Goal: Use online tool/utility: Use online tool/utility

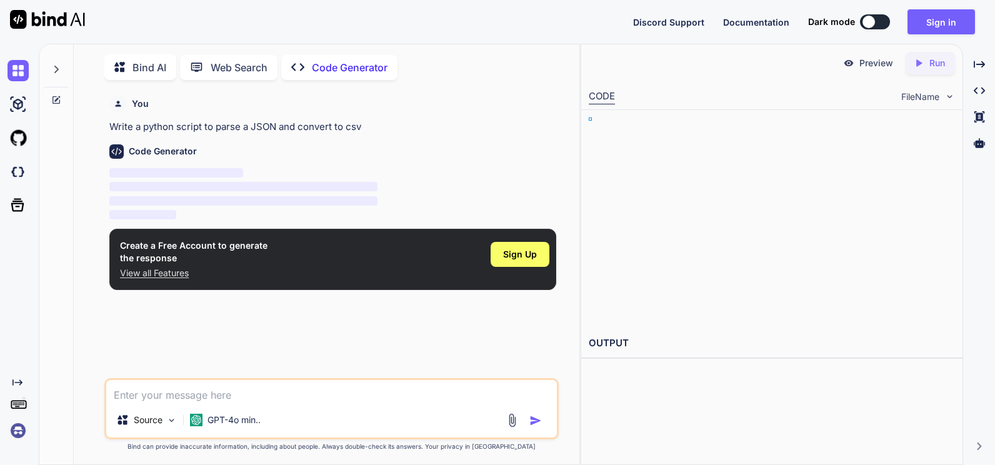
type textarea "x"
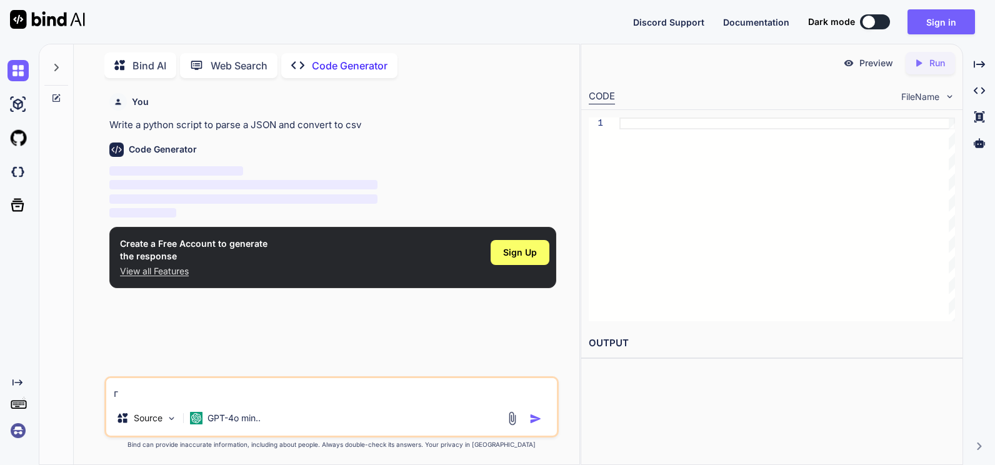
type textarea "ге"
type textarea "x"
type textarea "ген"
type textarea "x"
type textarea "ге"
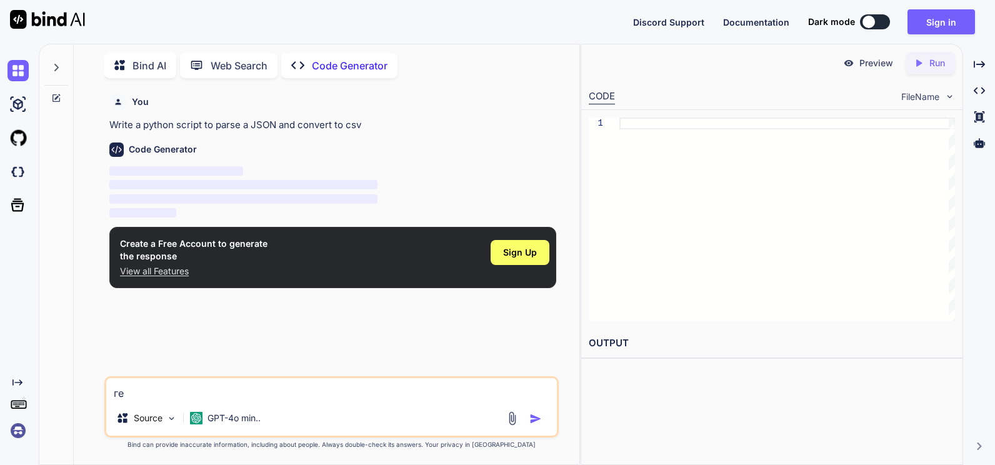
type textarea "x"
type textarea "г"
type textarea "x"
type textarea "с"
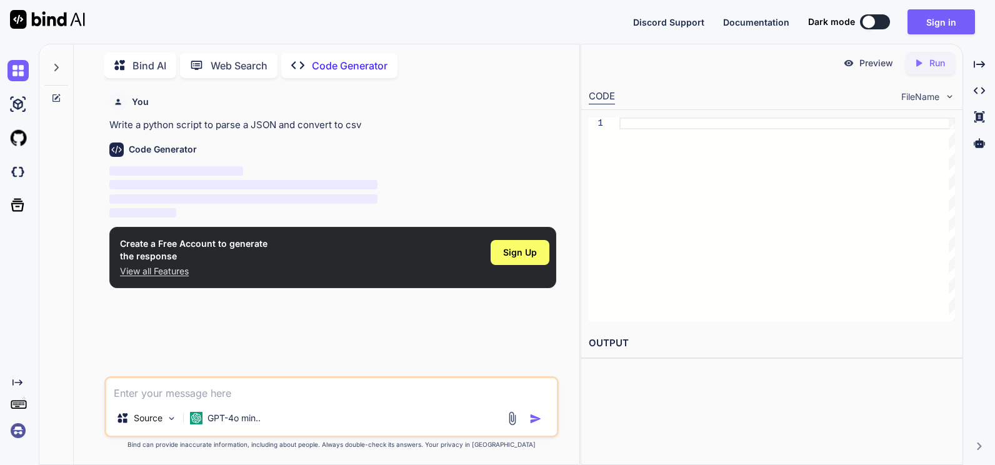
type textarea "x"
type textarea "сд"
type textarea "x"
type textarea "сде"
type textarea "x"
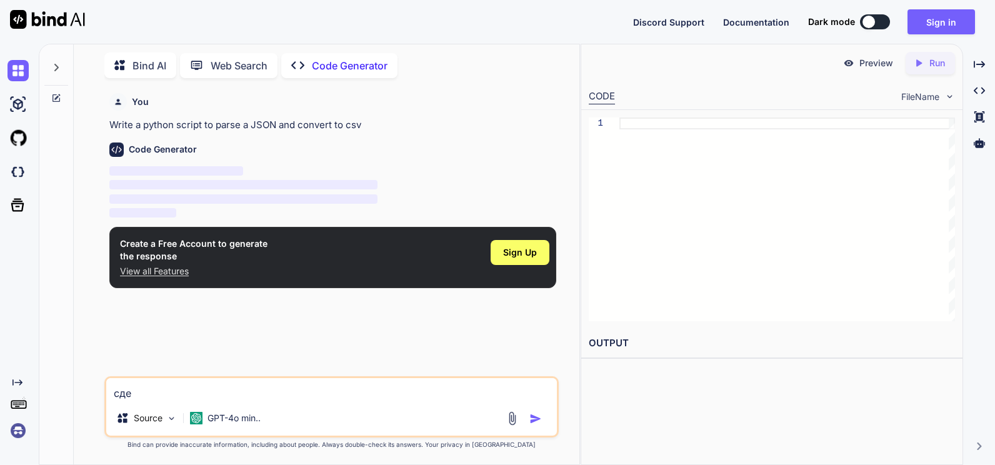
type textarea "сдел"
type textarea "x"
paste textarea "написать плагин который будет подключатся к тг боту, будет работать как ркон, н…"
type textarea "написать плагин который будет подключатся к тг боту, будет работать как ркон, н…"
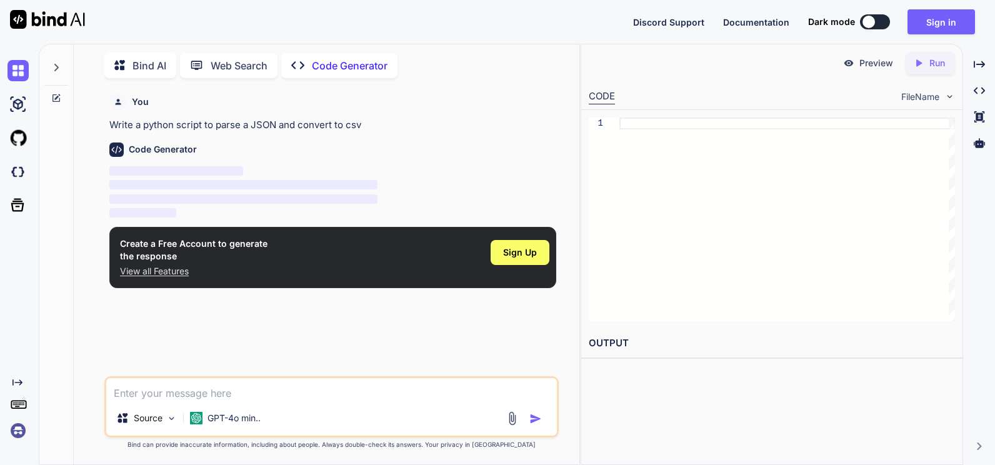
type textarea "x"
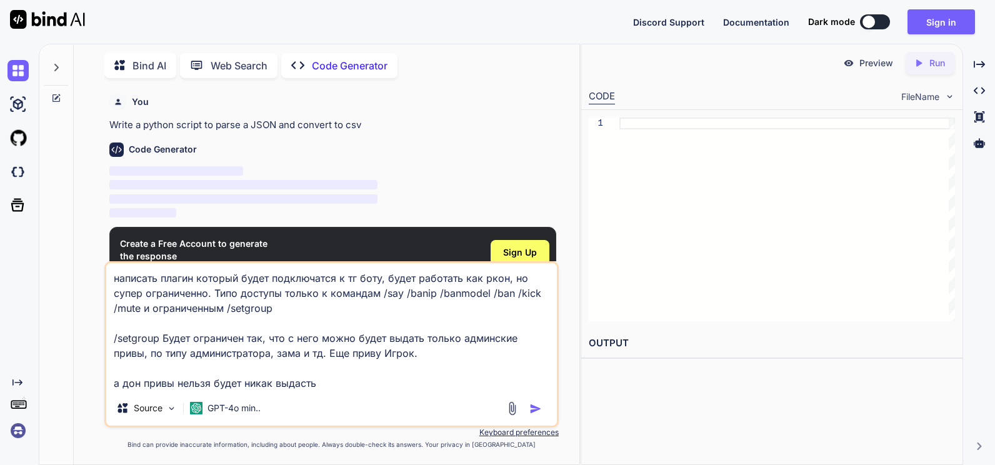
type textarea "написать плагин который будет подключатся к тг боту, будет работать как ркон, н…"
click at [536, 411] on img "button" at bounding box center [535, 409] width 13 height 13
click at [494, 348] on textarea "написать плагин который будет подключатся к тг боту, будет работать как ркон, н…" at bounding box center [331, 327] width 451 height 128
click at [532, 408] on img "button" at bounding box center [535, 409] width 13 height 13
